Goal: Entertainment & Leisure: Consume media (video, audio)

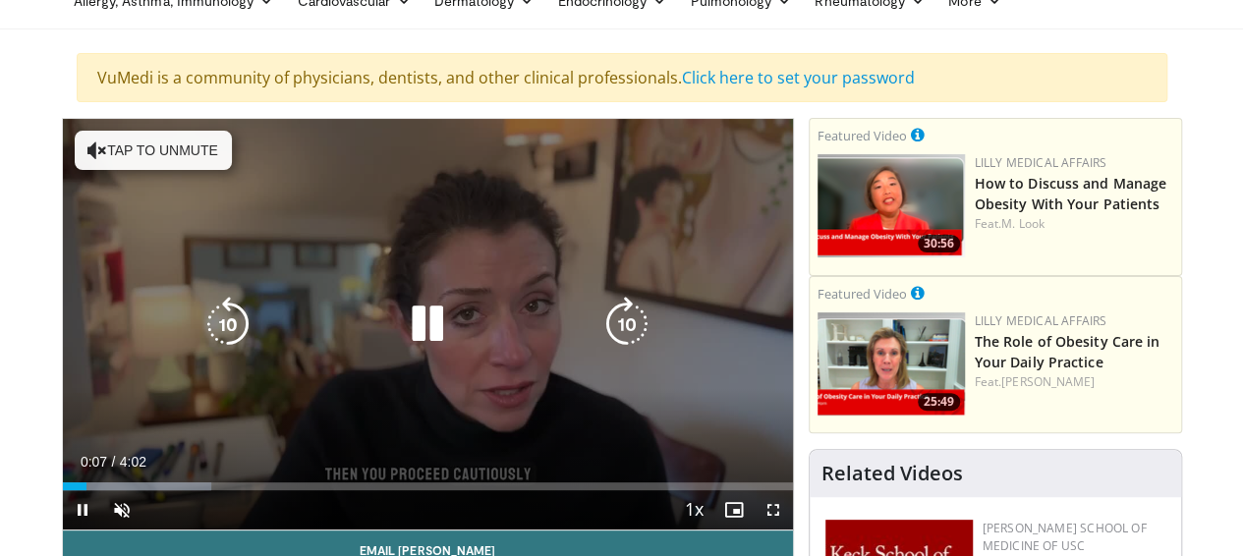
scroll to position [196, 0]
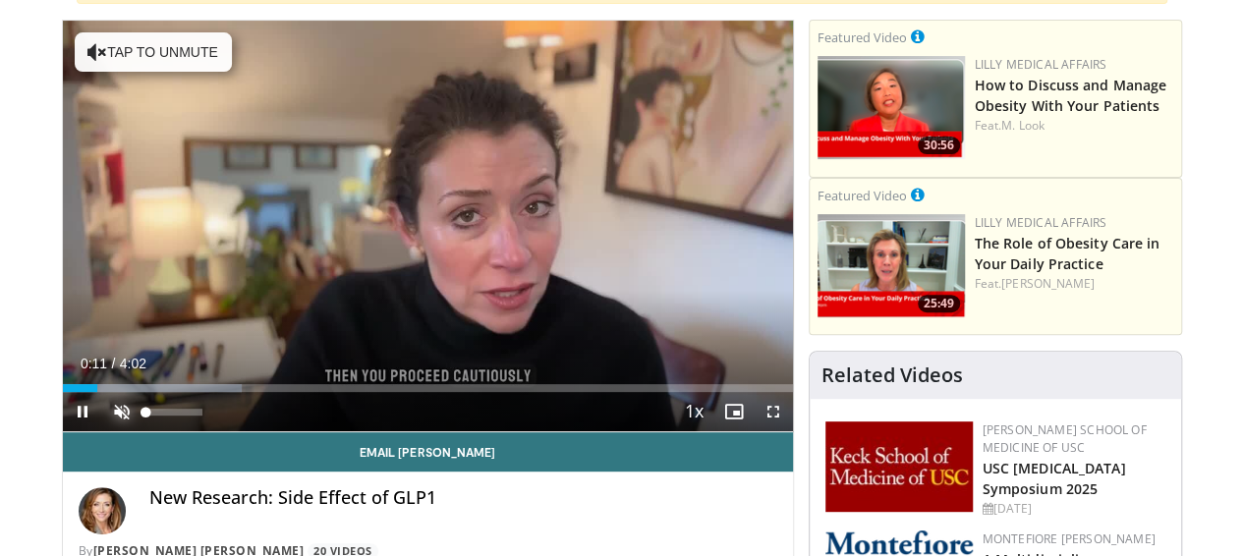
click at [102, 431] on span "Video Player" at bounding box center [121, 411] width 39 height 39
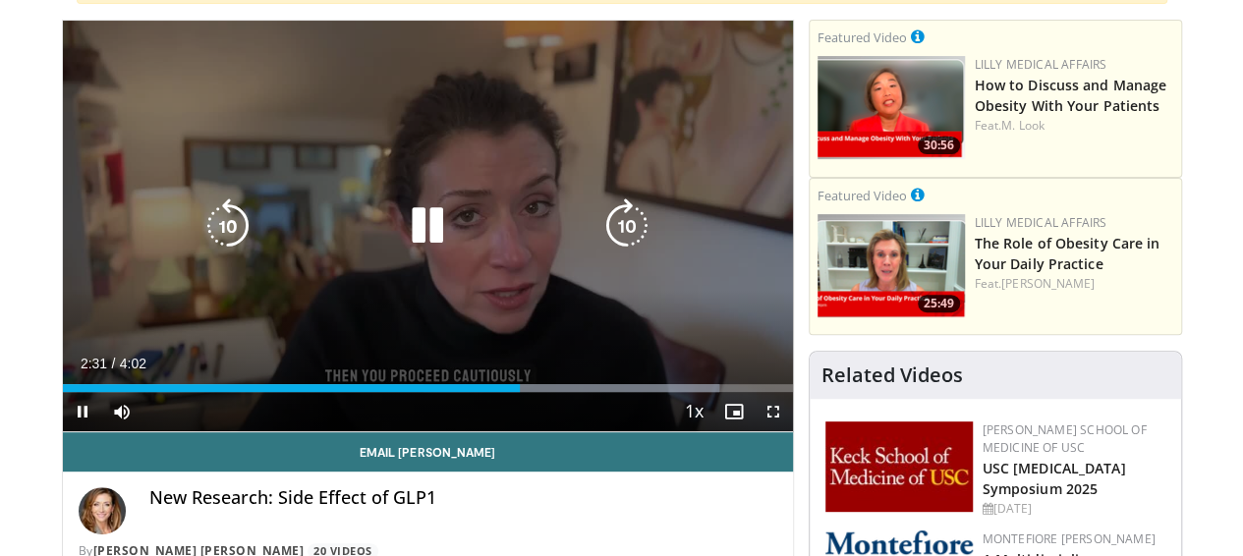
click at [421, 253] on icon "Video Player" at bounding box center [427, 225] width 55 height 55
